Goal: Task Accomplishment & Management: Complete application form

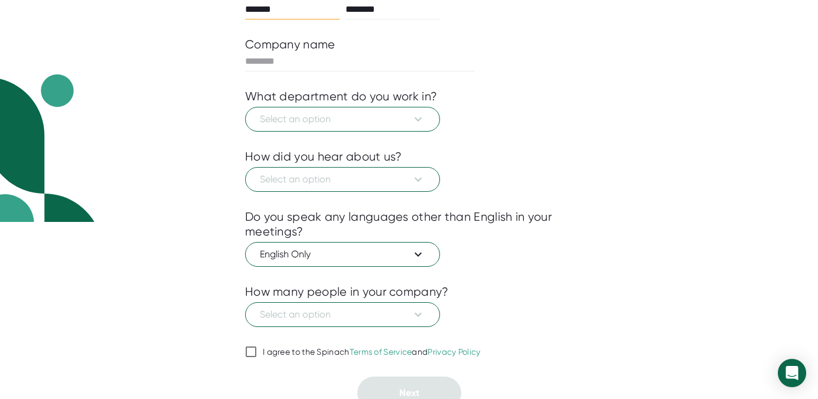
scroll to position [189, 0]
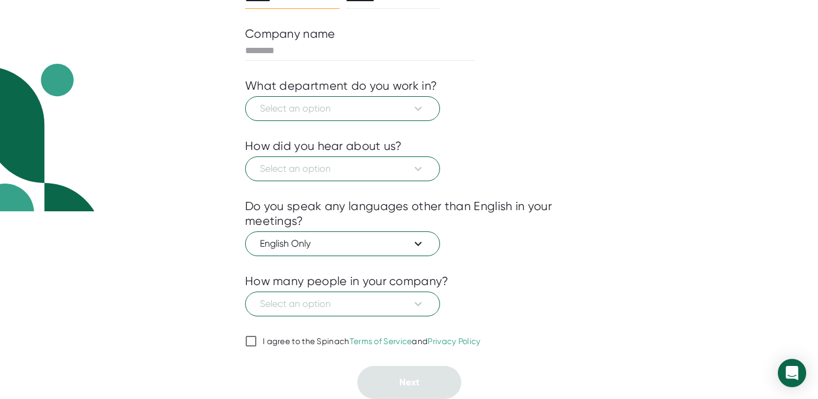
click at [249, 344] on input "I agree to the Spinach Terms of Service and Privacy Policy" at bounding box center [251, 341] width 12 height 14
checkbox input "true"
click at [412, 109] on icon at bounding box center [418, 109] width 14 height 14
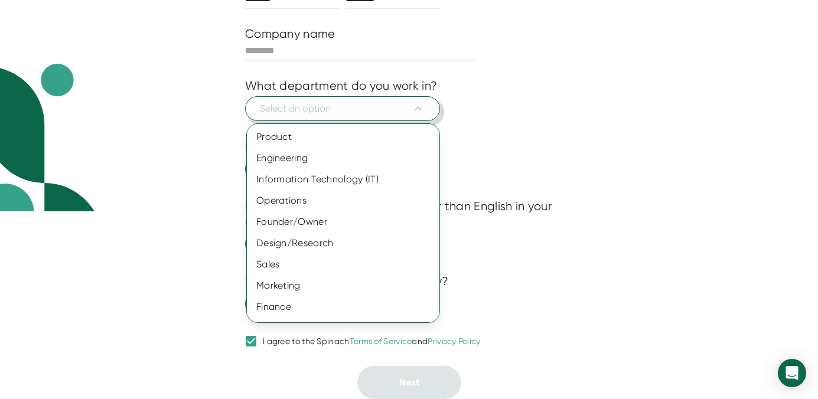
click at [563, 125] on div at bounding box center [409, 199] width 818 height 399
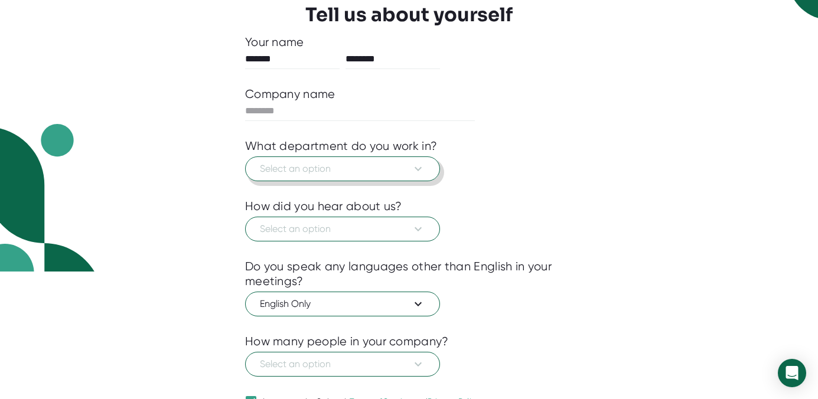
scroll to position [0, 0]
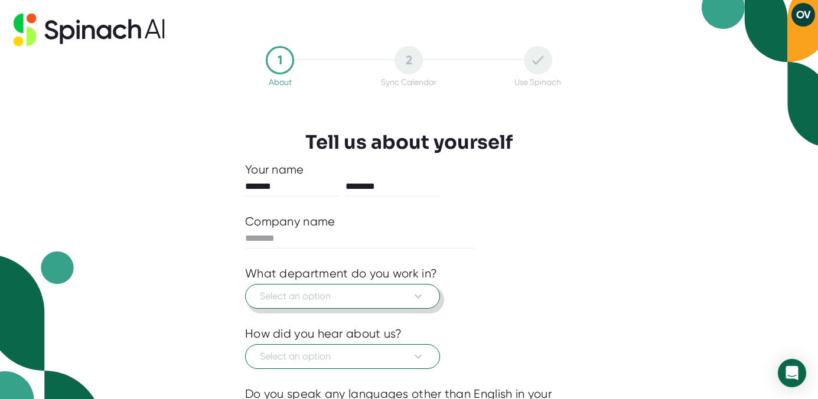
click at [808, 19] on button "OV" at bounding box center [804, 15] width 24 height 24
click at [730, 150] on div at bounding box center [409, 199] width 818 height 399
click at [402, 303] on span "Select an option" at bounding box center [342, 297] width 165 height 14
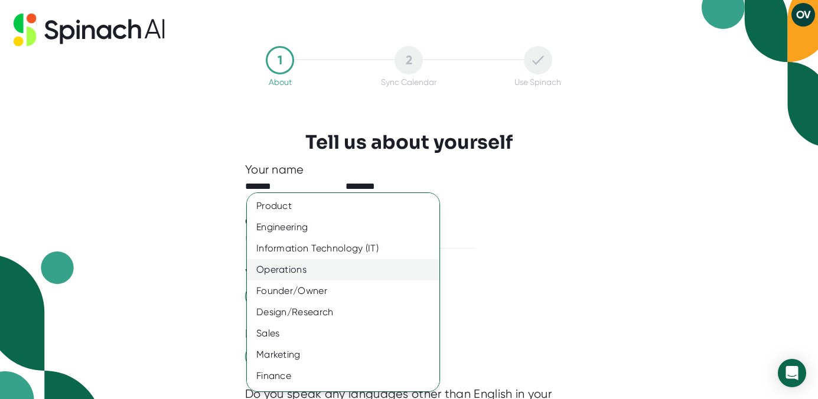
click at [368, 267] on div "Operations" at bounding box center [343, 269] width 193 height 21
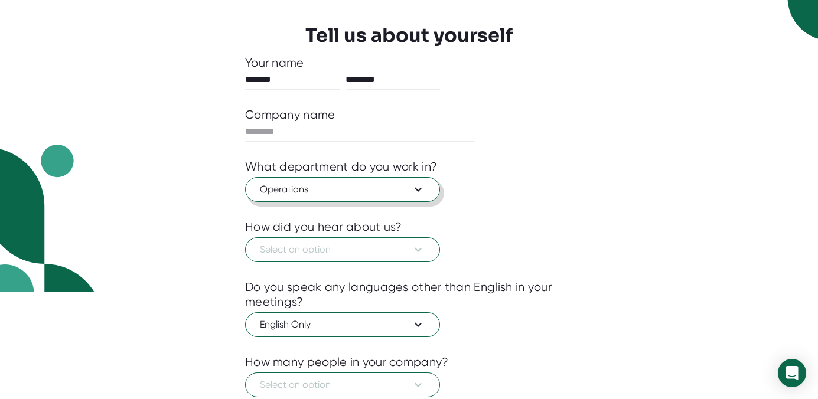
scroll to position [127, 0]
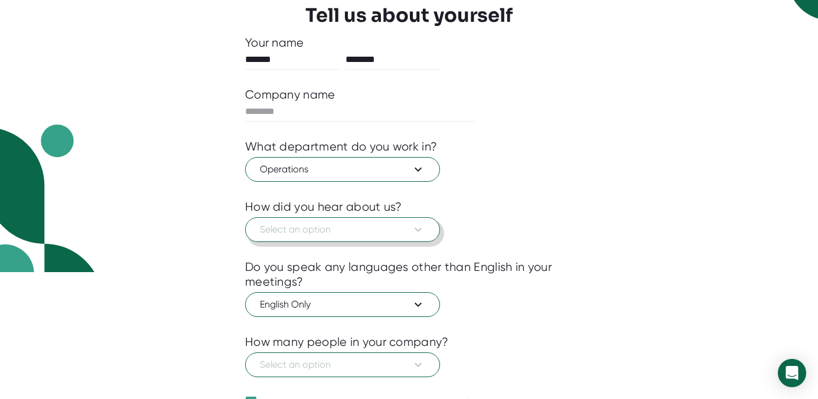
click at [367, 236] on span "Select an option" at bounding box center [342, 230] width 165 height 14
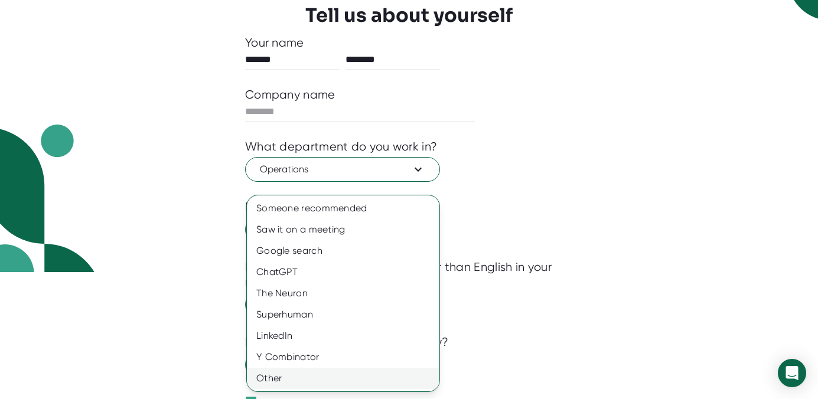
click at [346, 382] on div "Other" at bounding box center [343, 378] width 193 height 21
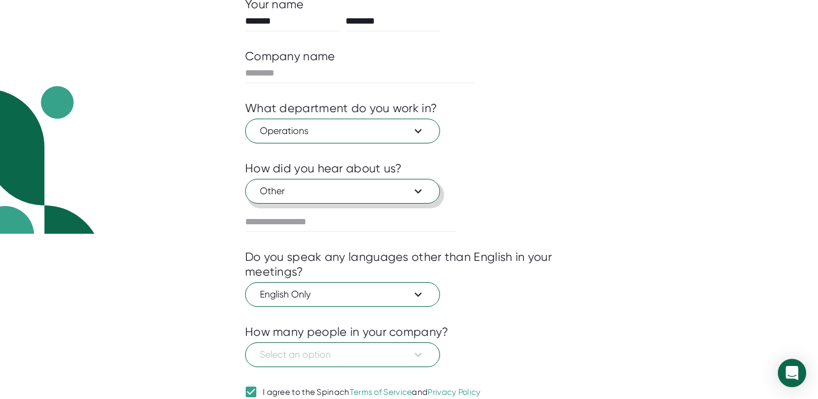
scroll to position [174, 0]
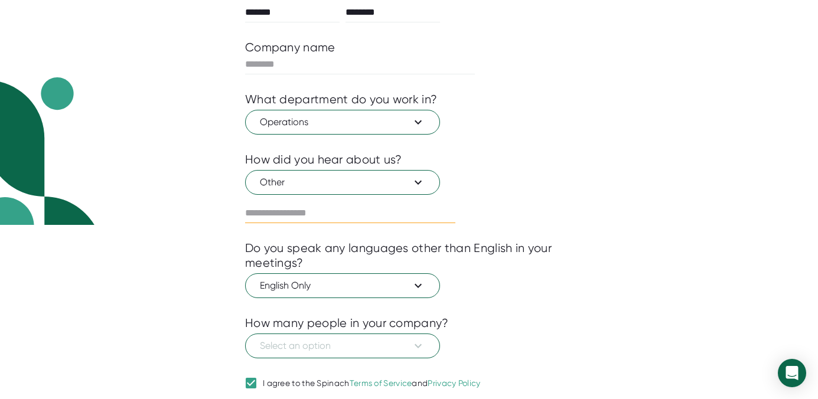
click at [337, 220] on input "text" at bounding box center [350, 213] width 210 height 19
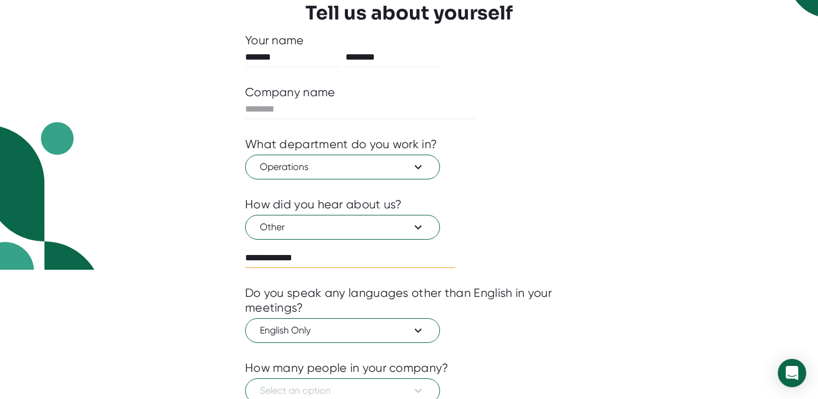
scroll to position [128, 0]
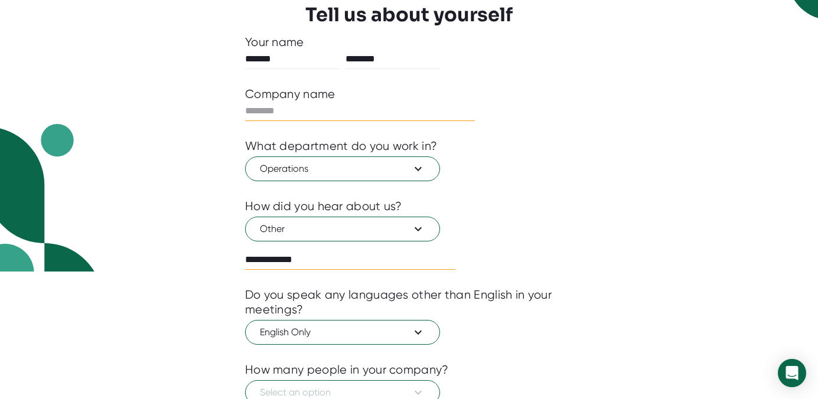
type input "**********"
click at [421, 114] on input "text" at bounding box center [360, 111] width 230 height 19
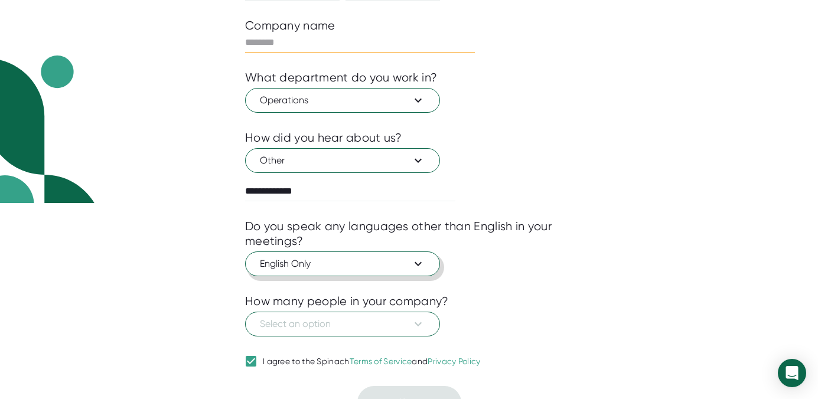
scroll to position [217, 0]
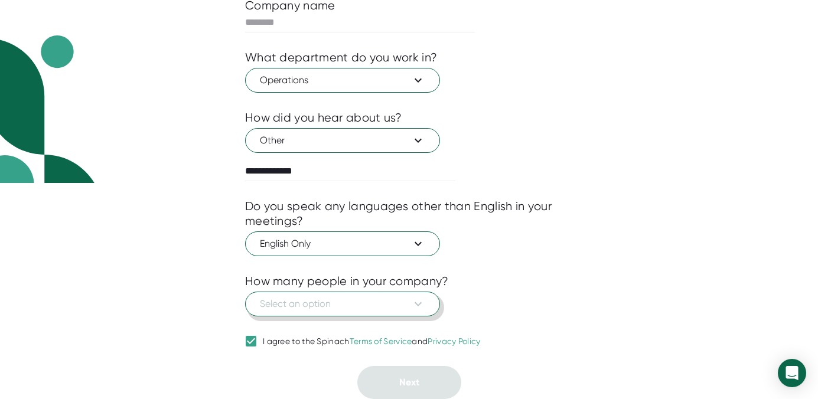
click at [424, 299] on icon at bounding box center [418, 304] width 14 height 14
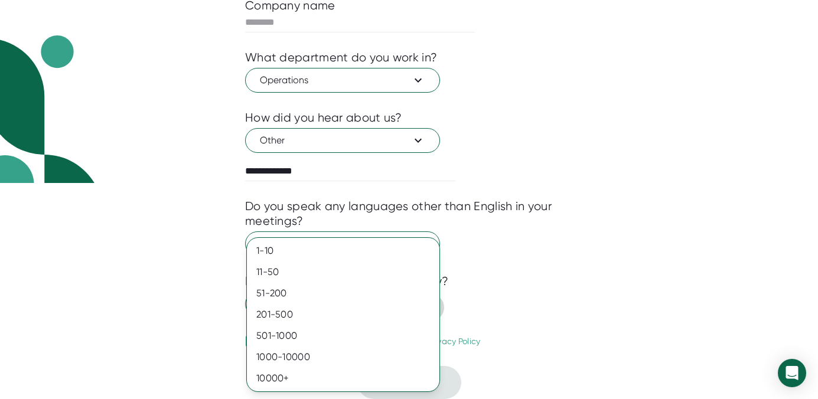
click at [523, 295] on div at bounding box center [409, 199] width 818 height 399
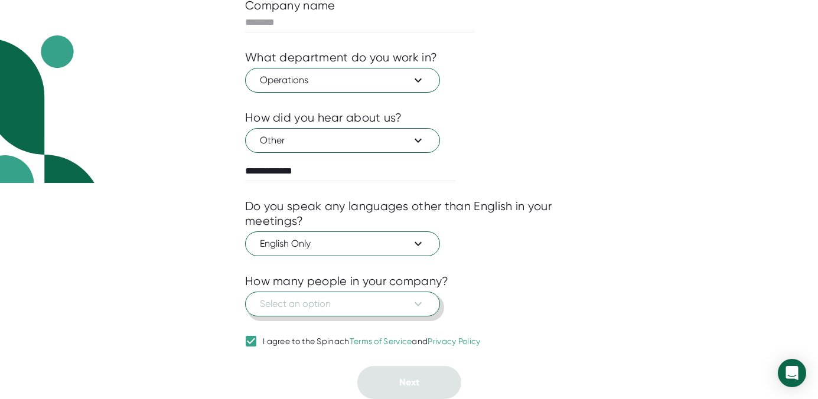
click at [417, 310] on icon at bounding box center [418, 304] width 14 height 14
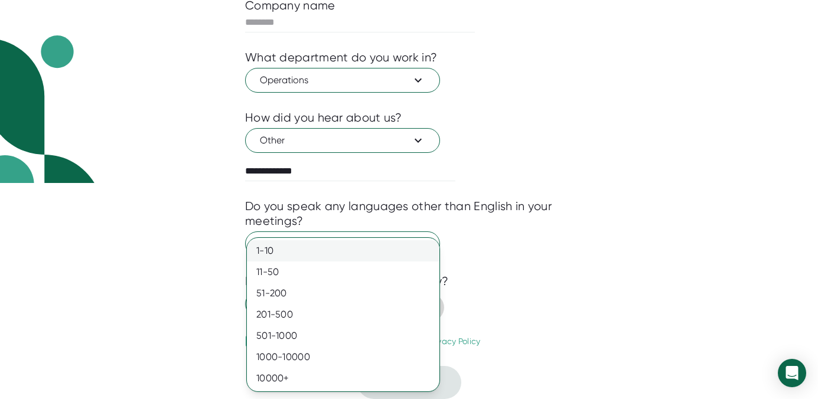
click at [378, 252] on div "1-10" at bounding box center [343, 251] width 193 height 21
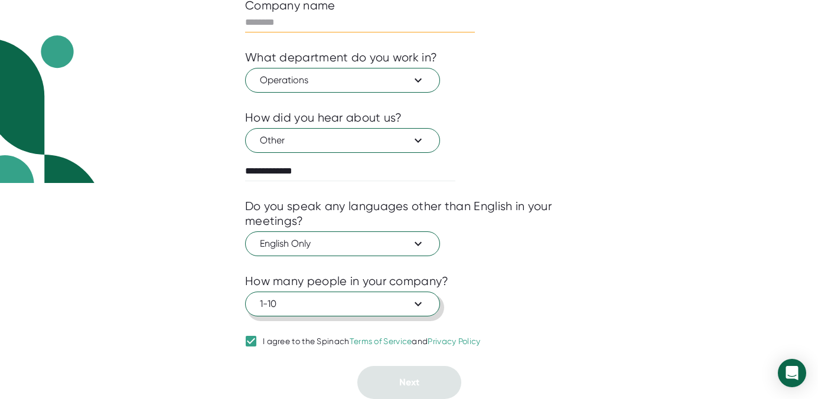
click at [347, 24] on input "text" at bounding box center [360, 22] width 230 height 19
type input "***"
click at [426, 303] on button "1-10" at bounding box center [342, 304] width 195 height 25
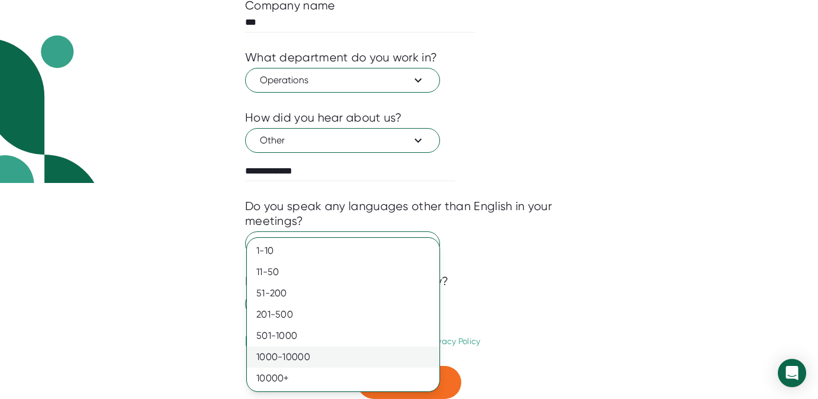
click at [417, 349] on div "1000-10000" at bounding box center [343, 357] width 193 height 21
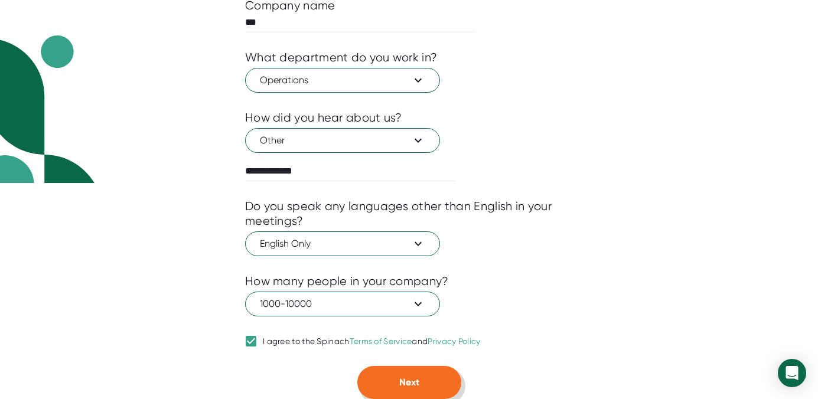
click at [423, 386] on button "Next" at bounding box center [410, 382] width 104 height 33
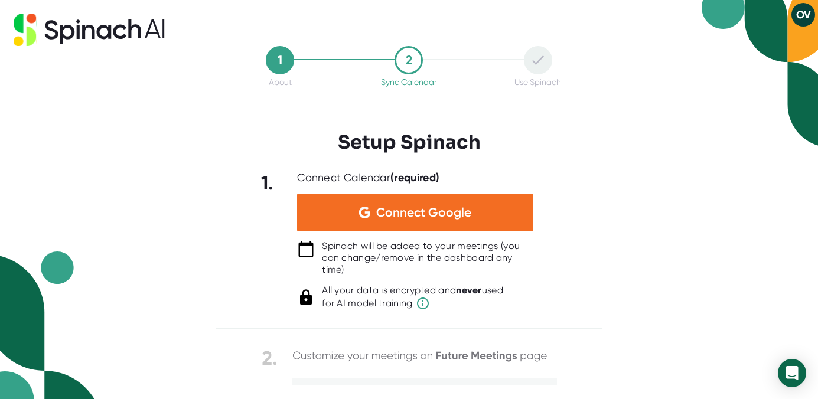
scroll to position [0, 0]
